Goal: Information Seeking & Learning: Find specific fact

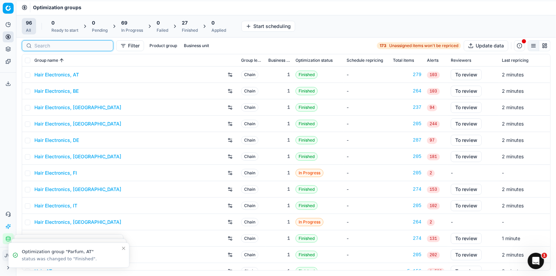
click at [42, 47] on input at bounding box center [71, 45] width 75 height 7
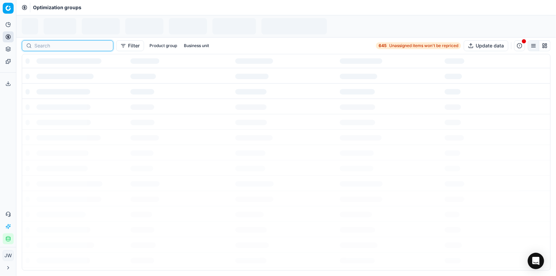
click at [42, 46] on input at bounding box center [71, 45] width 75 height 7
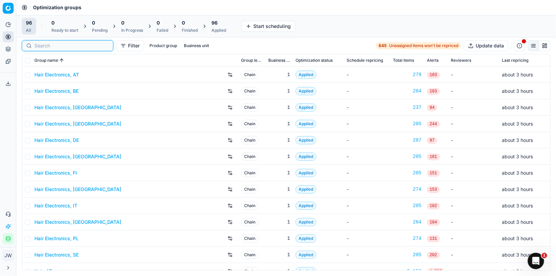
click at [42, 46] on input at bounding box center [71, 45] width 75 height 7
type input "d"
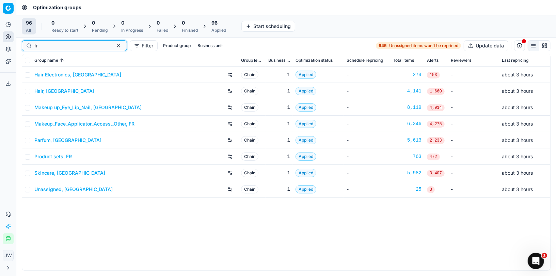
type input "fr"
click at [50, 140] on link "Parfum, FR" at bounding box center [67, 140] width 67 height 7
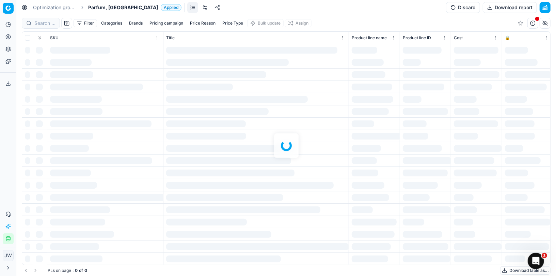
click at [45, 23] on div at bounding box center [286, 145] width 540 height 261
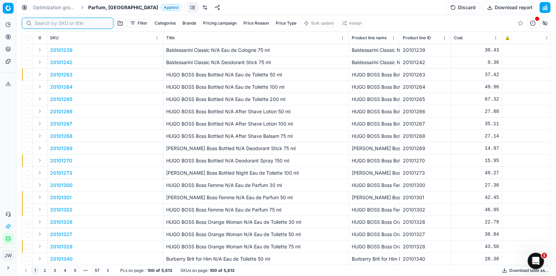
click at [45, 23] on input at bounding box center [71, 23] width 75 height 7
paste input "80024760-150"
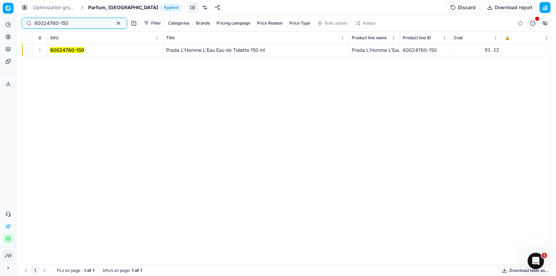
type input "80024760-150"
click at [40, 50] on button "Expand" at bounding box center [40, 50] width 8 height 8
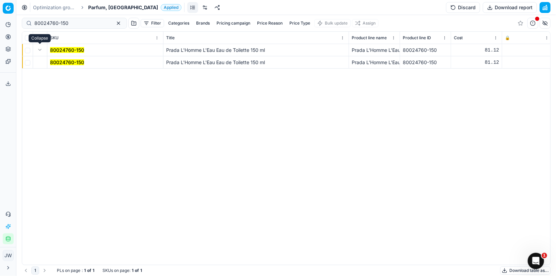
click at [58, 63] on mark "80024760-150" at bounding box center [67, 62] width 34 height 6
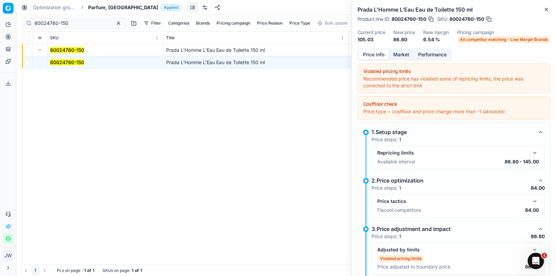
click at [532, 203] on button "button" at bounding box center [535, 201] width 8 height 8
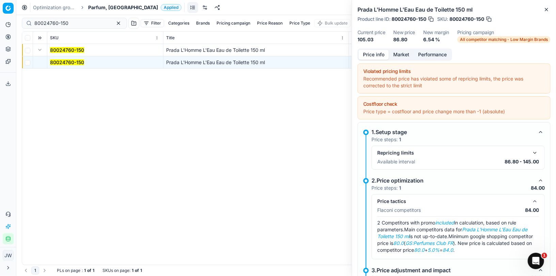
click at [397, 57] on button "Market" at bounding box center [401, 55] width 25 height 10
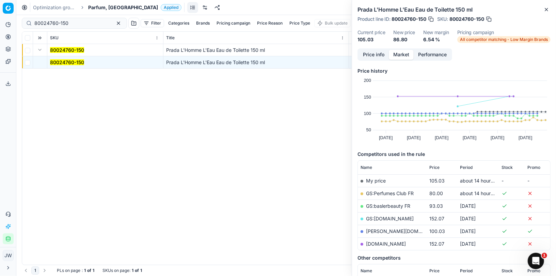
click at [398, 196] on link "GS:Perfumes Club FR" at bounding box center [390, 193] width 48 height 6
